Goal: Find contact information: Find contact information

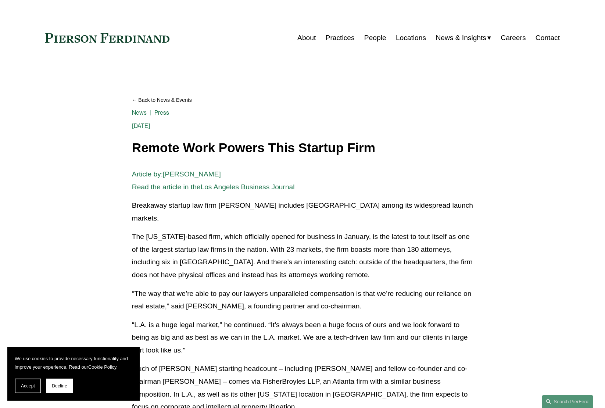
click at [376, 41] on link "People" at bounding box center [375, 38] width 22 height 14
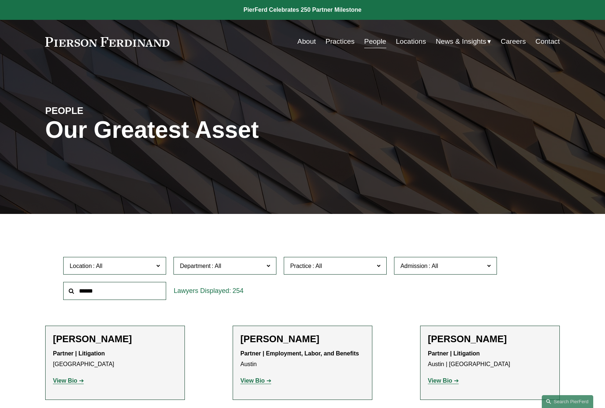
scroll to position [182, 0]
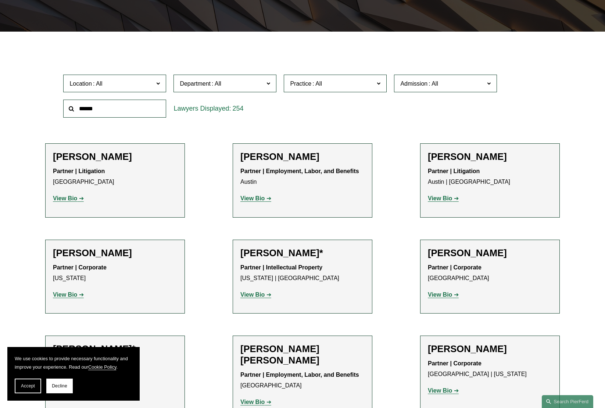
click at [105, 84] on span "Location" at bounding box center [111, 84] width 84 height 10
click at [0, 0] on link "[US_STATE]" at bounding box center [0, 0] width 0 height 0
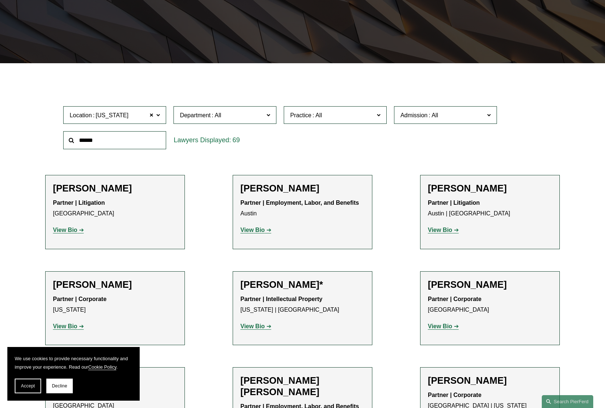
scroll to position [140, 0]
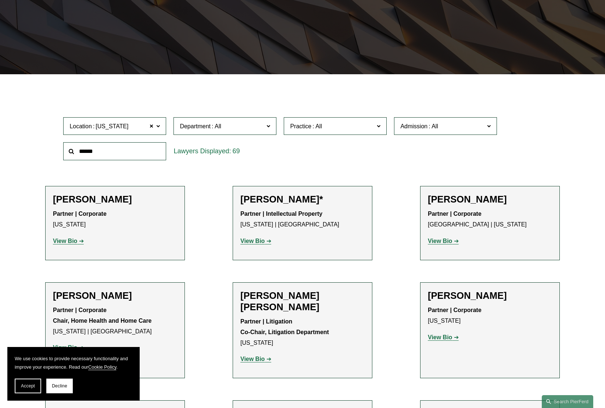
click at [219, 129] on span at bounding box center [217, 126] width 12 height 6
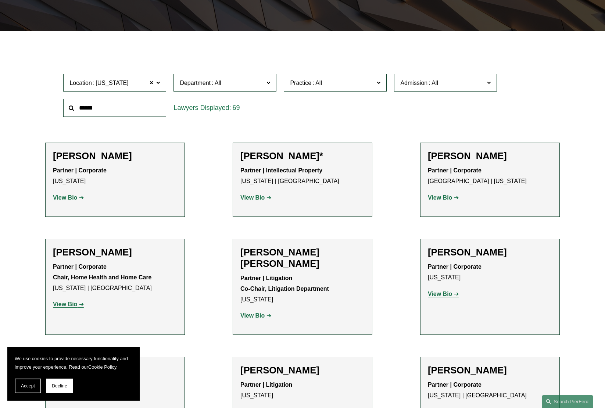
scroll to position [183, 0]
click at [0, 0] on link "Corporate" at bounding box center [0, 0] width 0 height 0
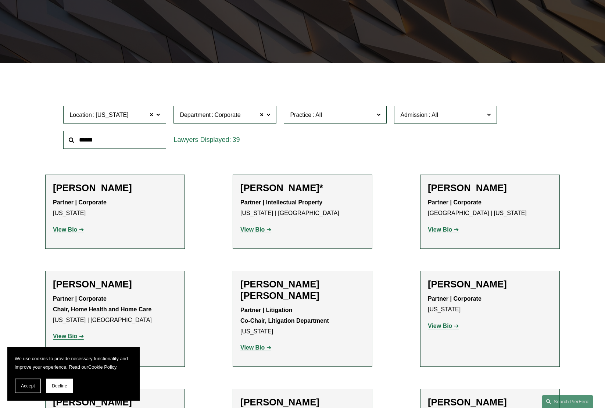
scroll to position [140, 0]
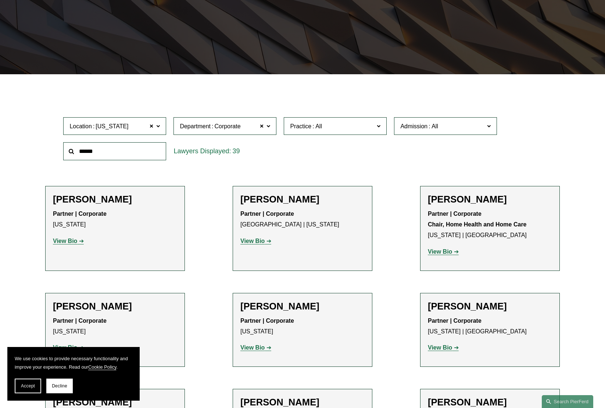
click at [328, 125] on span "Practice" at bounding box center [332, 126] width 84 height 10
click at [0, 0] on link "Banking and Financial Services" at bounding box center [0, 0] width 0 height 0
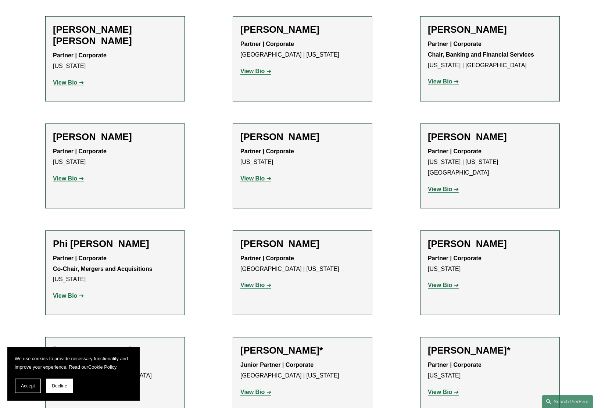
scroll to position [406, 0]
click at [490, 29] on h2 "[PERSON_NAME]" at bounding box center [490, 29] width 124 height 11
click at [441, 84] on strong "View Bio" at bounding box center [440, 81] width 24 height 6
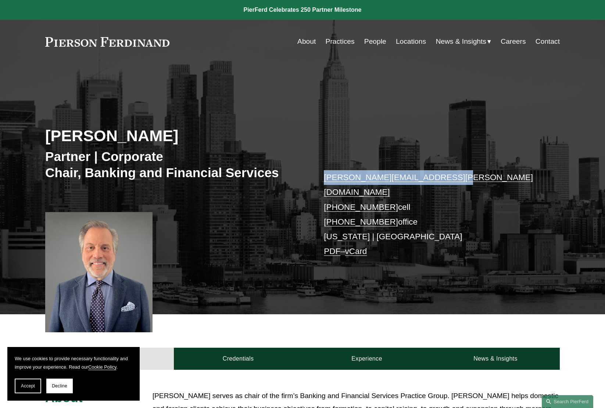
drag, startPoint x: 445, startPoint y: 180, endPoint x: 324, endPoint y: 181, distance: 121.6
click at [324, 181] on p "stephen.dicioccio@pierferd.com +1.917.696.7752 cell +1.929.484.4210 office New …" at bounding box center [431, 214] width 214 height 89
copy link "stephen.dicioccio@pierferd.com"
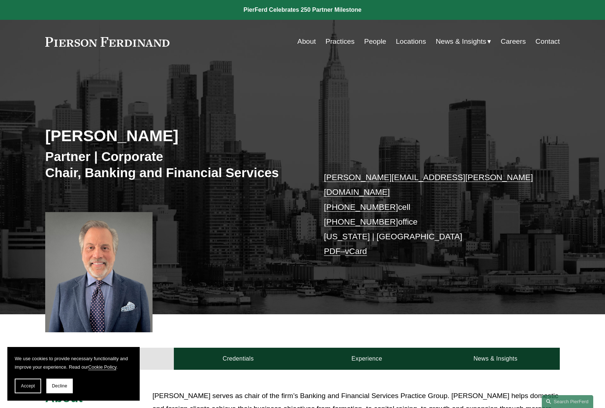
click at [286, 109] on div "Stephen J. Di Cioccio Partner | Corporate Chair, Banking and Financial Services…" at bounding box center [302, 198] width 605 height 233
